Goal: Entertainment & Leisure: Browse casually

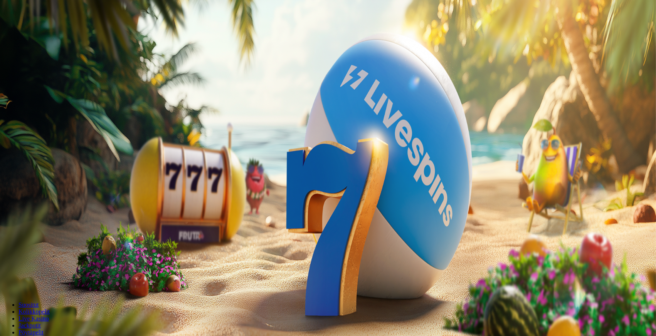
click at [44, 31] on span "Kirjaudu" at bounding box center [53, 28] width 19 height 6
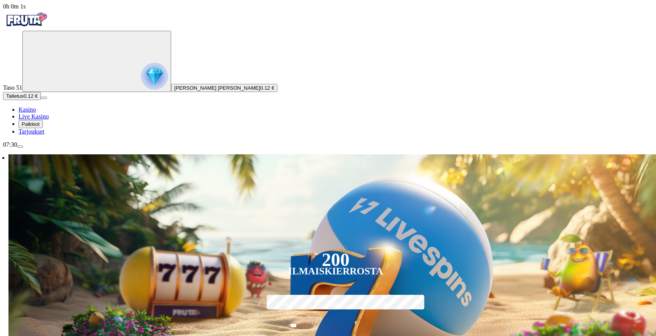
click at [60, 92] on div "Taso 51 Teemu [PERSON_NAME] 0.12 €" at bounding box center [327, 61] width 649 height 61
click at [141, 85] on img "Primary" at bounding box center [154, 76] width 27 height 27
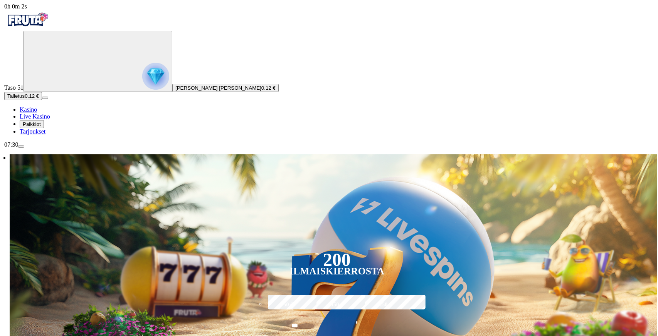
scroll to position [414, 0]
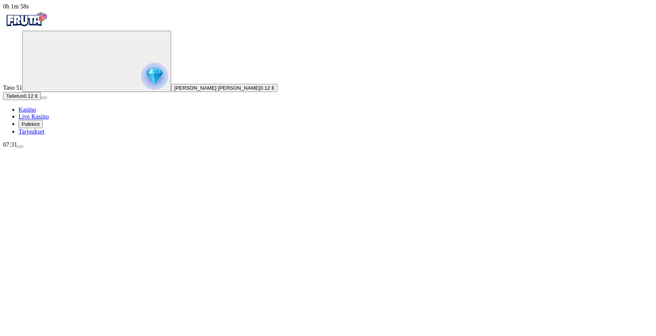
click at [23, 99] on span "Talletus" at bounding box center [14, 96] width 17 height 6
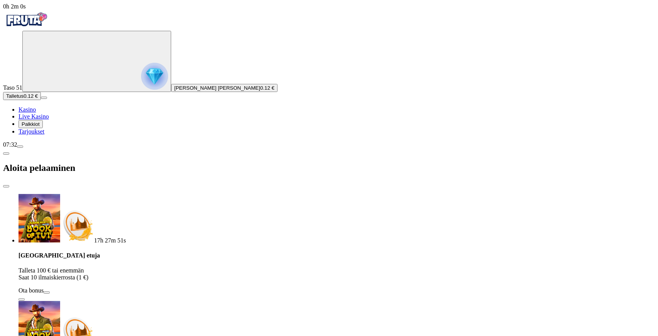
drag, startPoint x: 112, startPoint y: 176, endPoint x: 94, endPoint y: 176, distance: 18.9
type input "*"
type input "**"
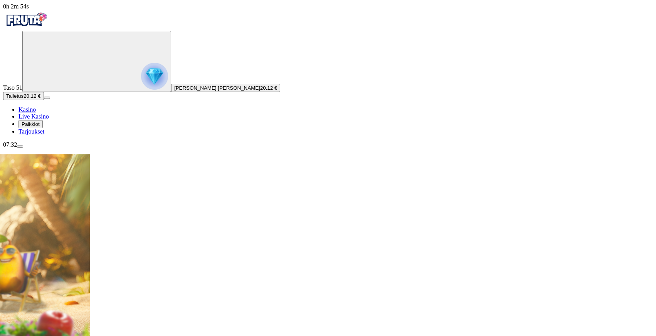
scroll to position [77, 0]
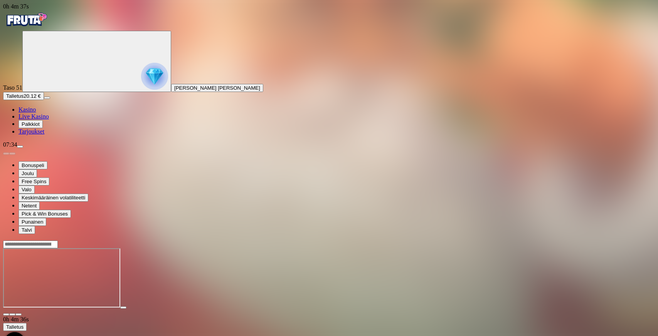
click at [6, 315] on span "close icon" at bounding box center [6, 315] width 0 height 0
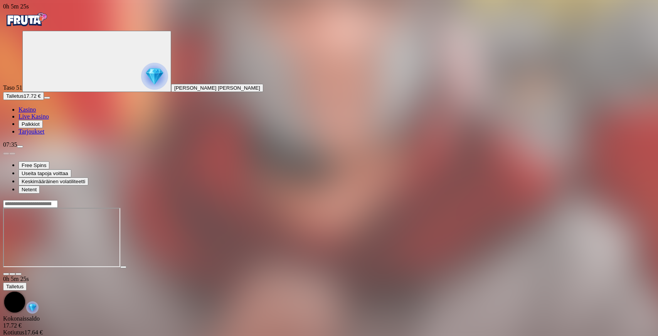
drag, startPoint x: 625, startPoint y: 35, endPoint x: 619, endPoint y: 36, distance: 6.7
click at [6, 274] on span "close icon" at bounding box center [6, 274] width 0 height 0
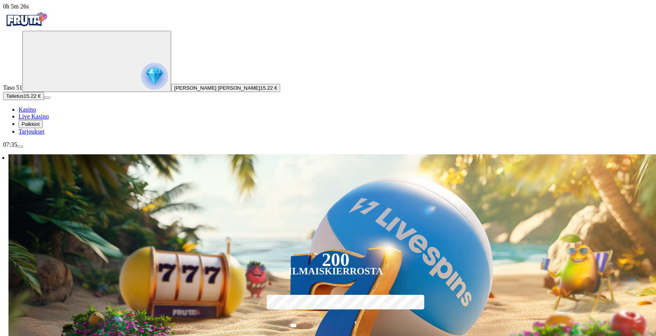
scroll to position [154, 0]
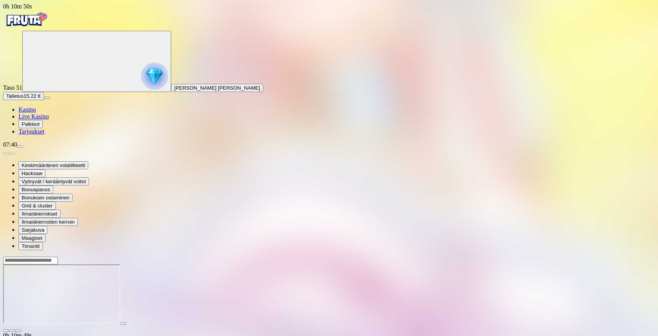
click at [6, 331] on span "close icon" at bounding box center [6, 331] width 0 height 0
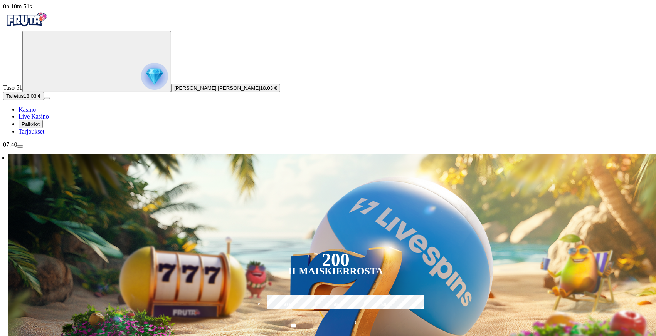
scroll to position [77, 0]
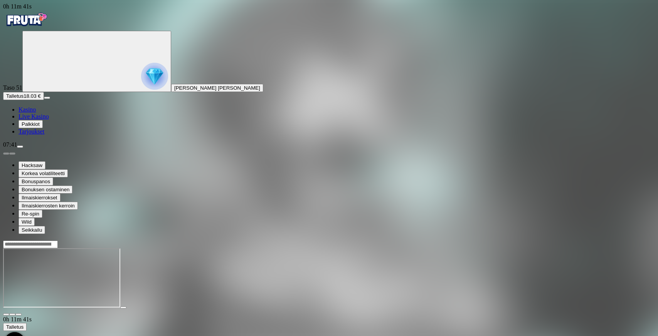
click at [6, 315] on span "close icon" at bounding box center [6, 315] width 0 height 0
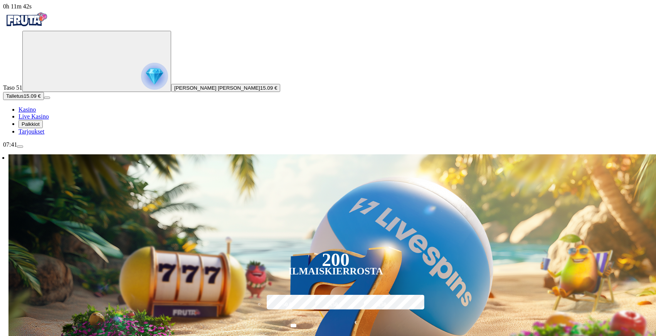
scroll to position [154, 0]
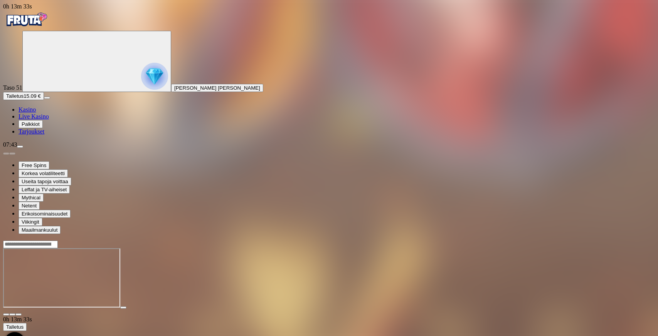
click at [6, 315] on span "close icon" at bounding box center [6, 315] width 0 height 0
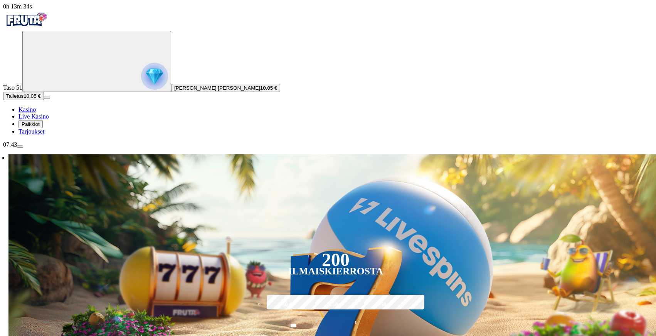
scroll to position [154, 0]
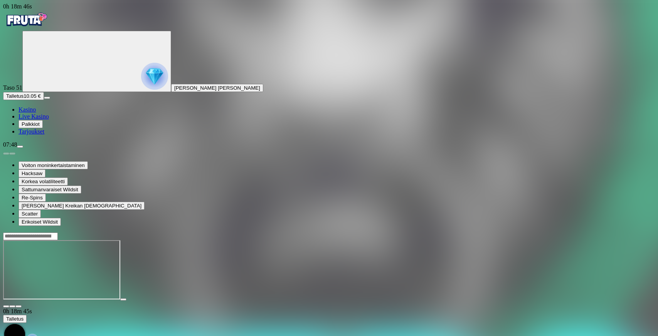
click at [49, 29] on img "Primary" at bounding box center [26, 19] width 46 height 19
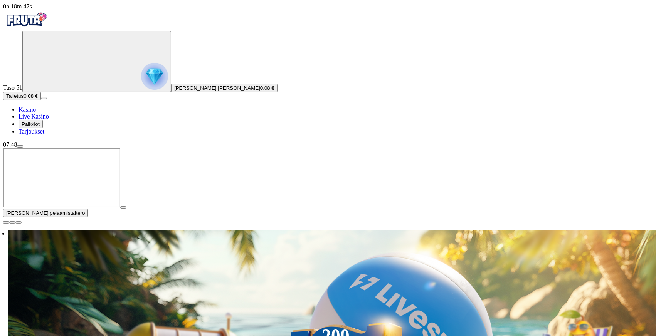
click at [141, 89] on img "Primary" at bounding box center [154, 76] width 27 height 27
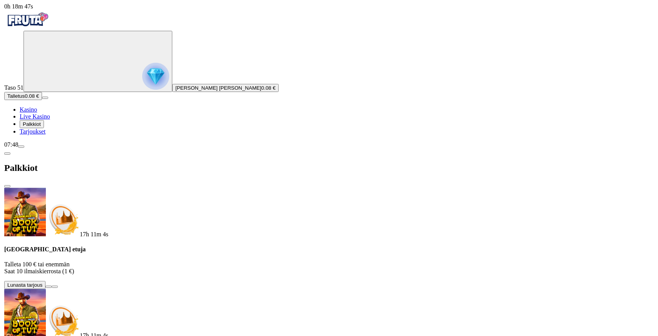
scroll to position [414, 0]
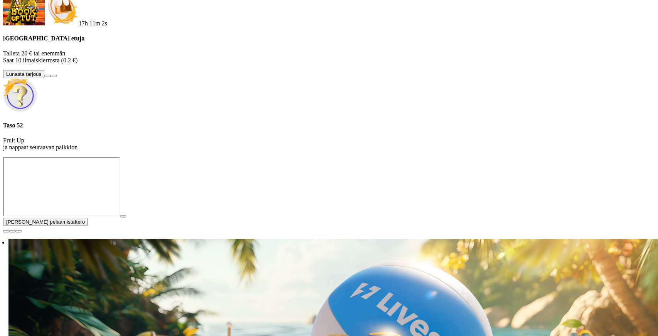
drag, startPoint x: 221, startPoint y: 10, endPoint x: 210, endPoint y: 15, distance: 12.2
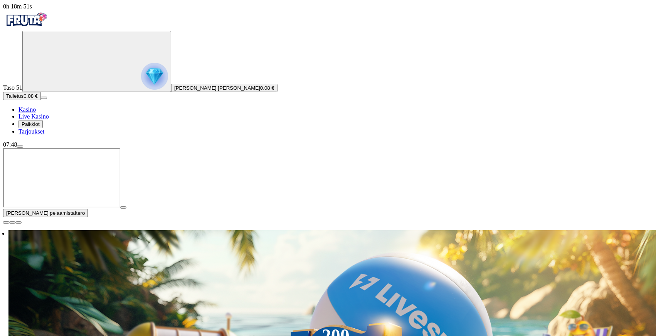
click at [20, 147] on span "menu icon" at bounding box center [20, 147] width 0 height 0
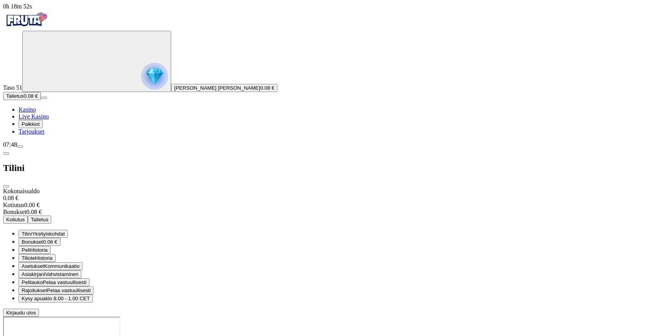
click at [36, 310] on span "Kirjaudu ulos" at bounding box center [21, 313] width 30 height 6
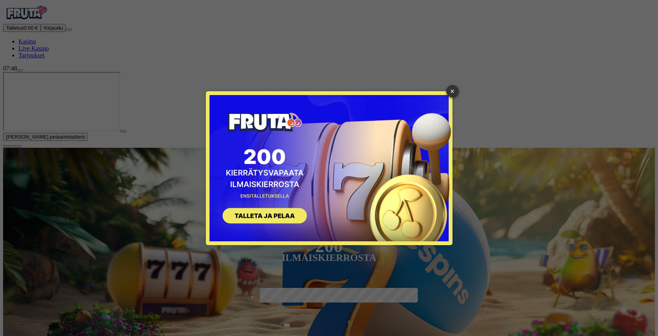
click at [453, 90] on link "×" at bounding box center [452, 91] width 12 height 12
